Goal: Task Accomplishment & Management: Manage account settings

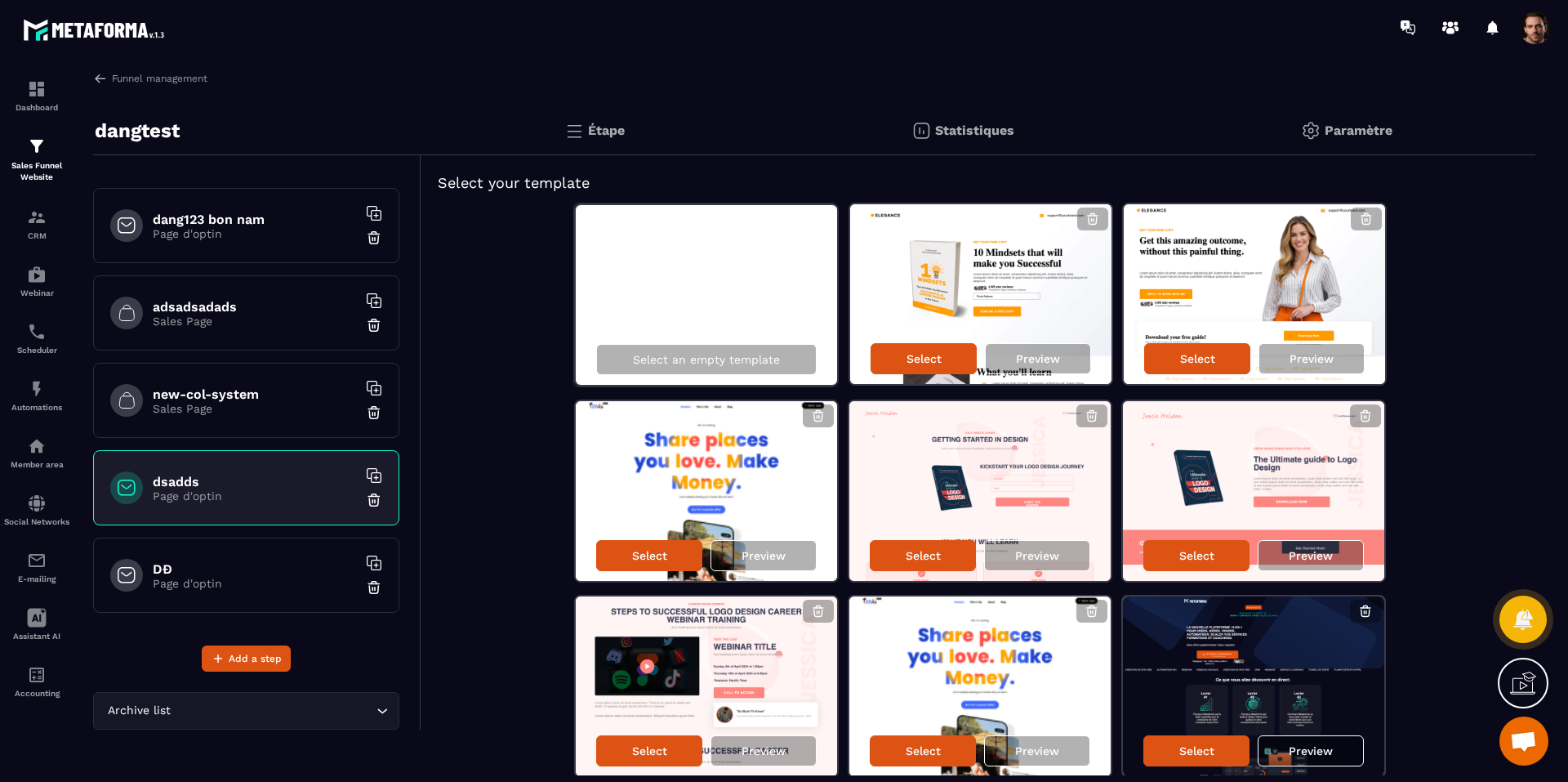
scroll to position [382, 0]
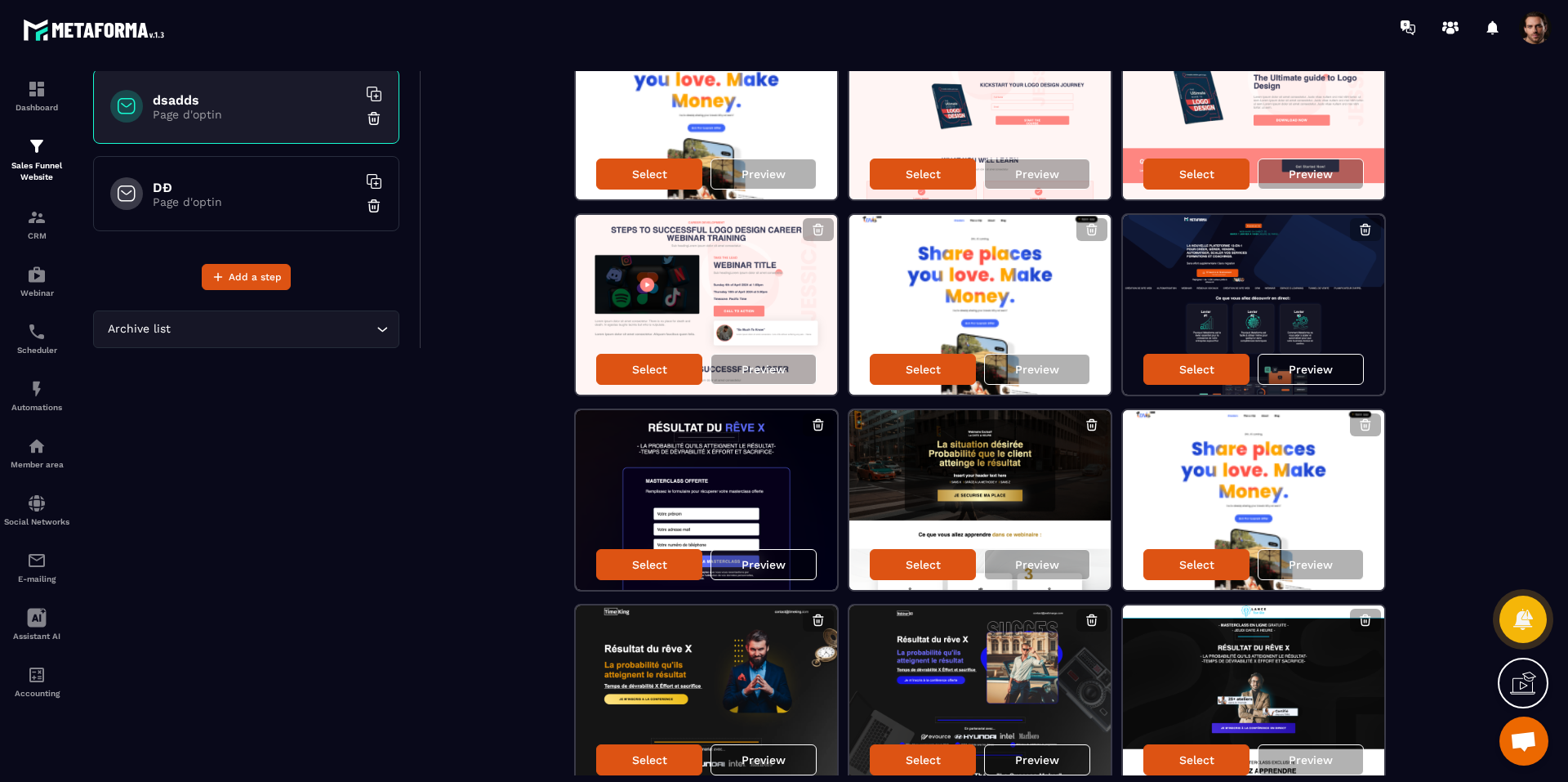
click at [281, 122] on div "dsadds Page d'optin" at bounding box center [246, 106] width 306 height 75
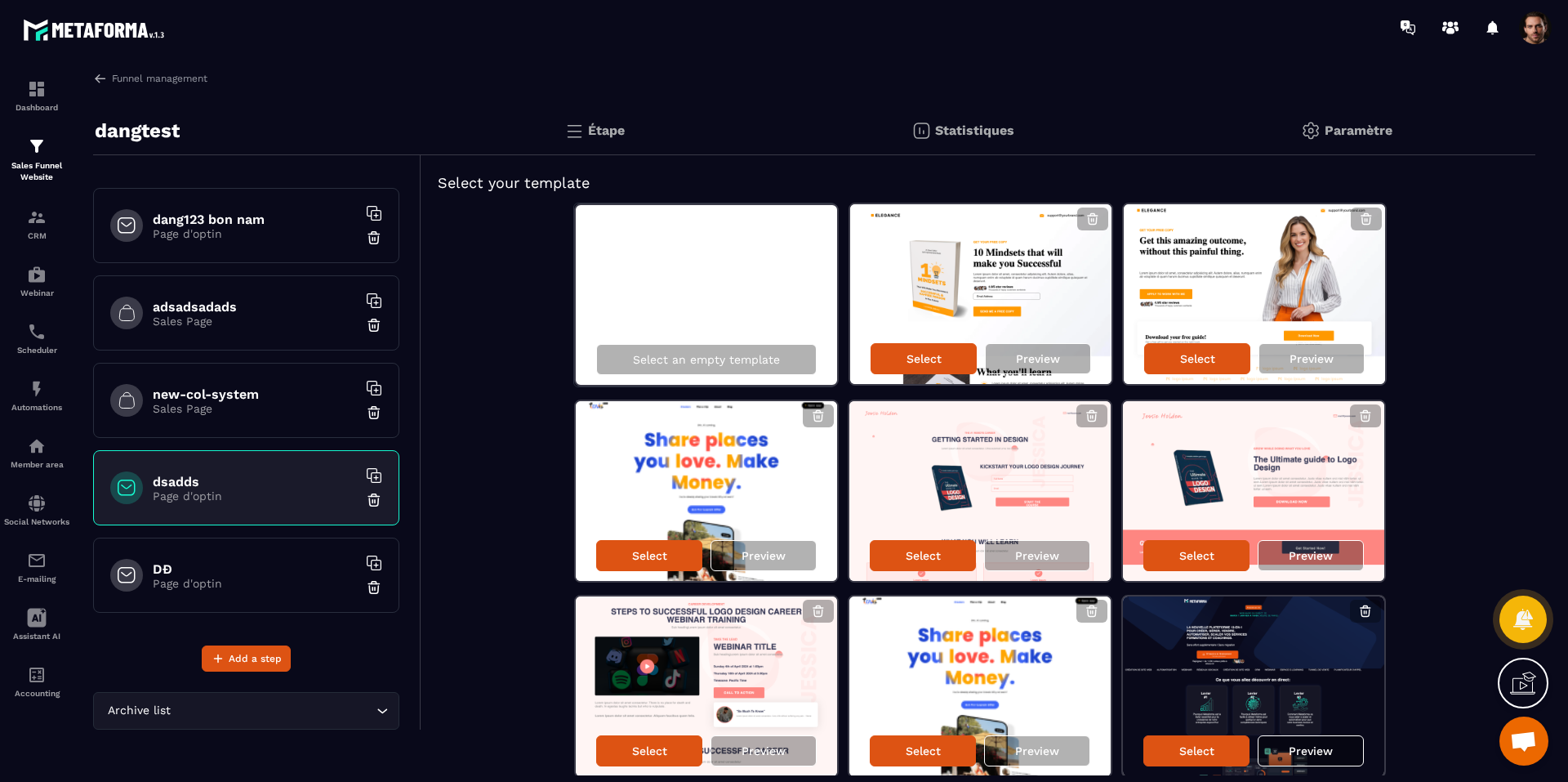
click at [290, 587] on p "Page d'optin" at bounding box center [254, 583] width 204 height 13
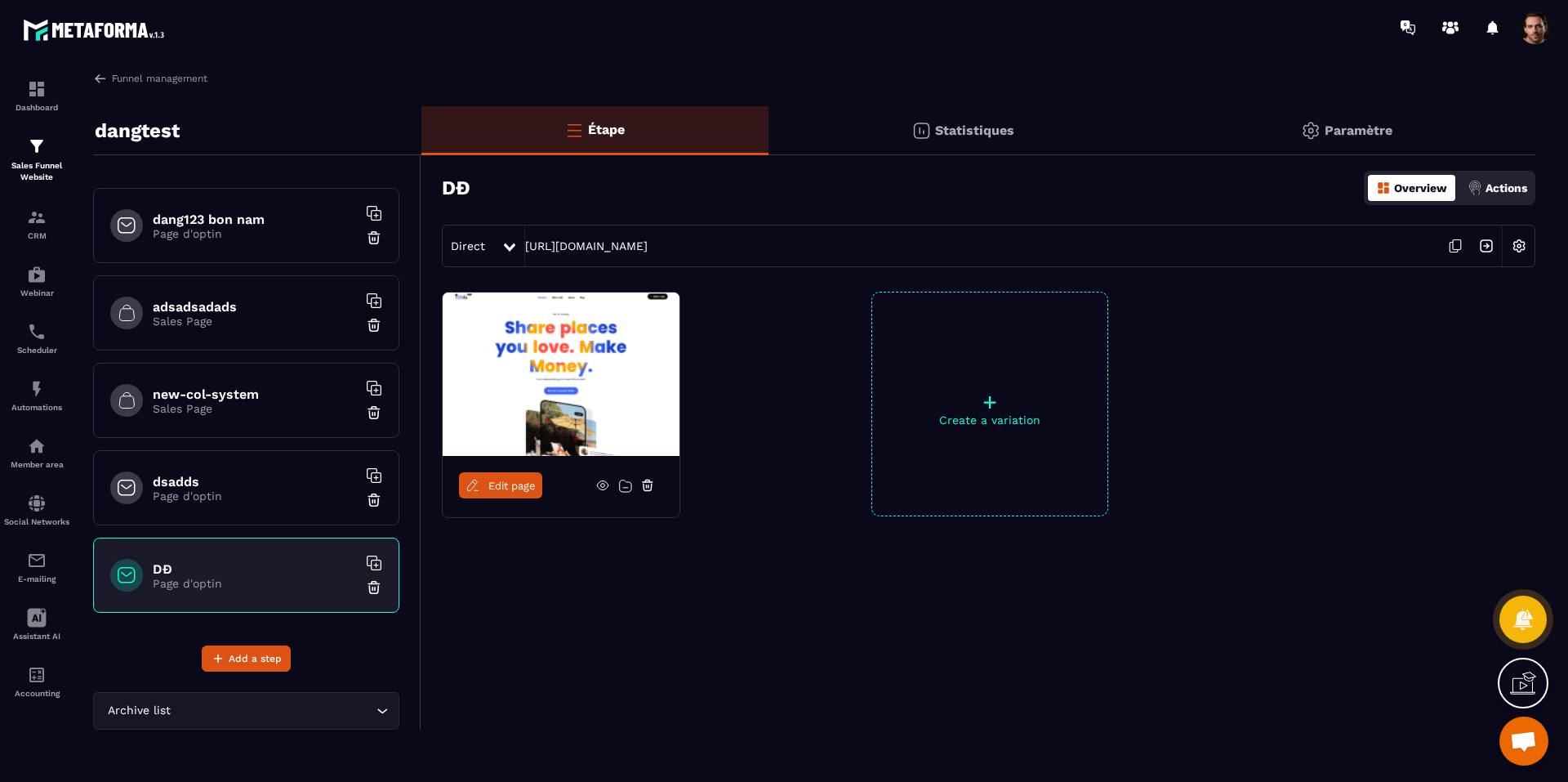
click at [479, 490] on icon at bounding box center [472, 485] width 15 height 15
